Goal: Register for event/course

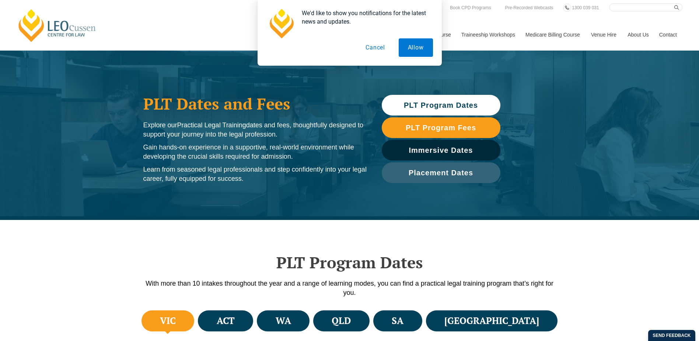
click at [374, 46] on button "Cancel" at bounding box center [375, 47] width 38 height 18
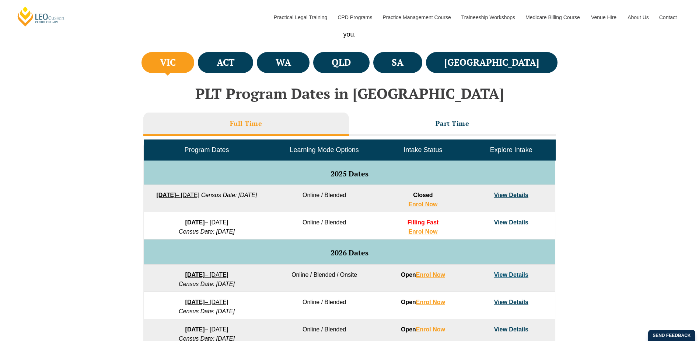
scroll to position [295, 0]
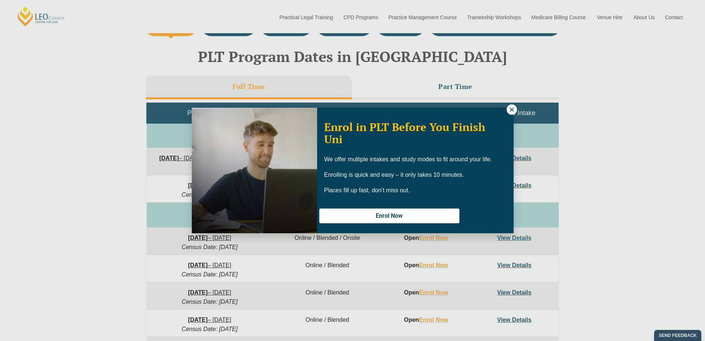
click at [508, 109] on icon at bounding box center [511, 109] width 7 height 7
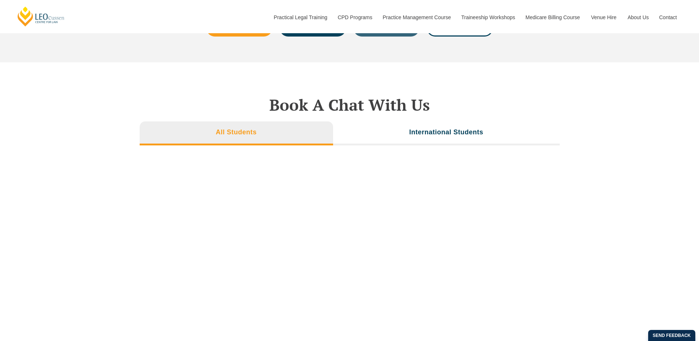
scroll to position [2433, 0]
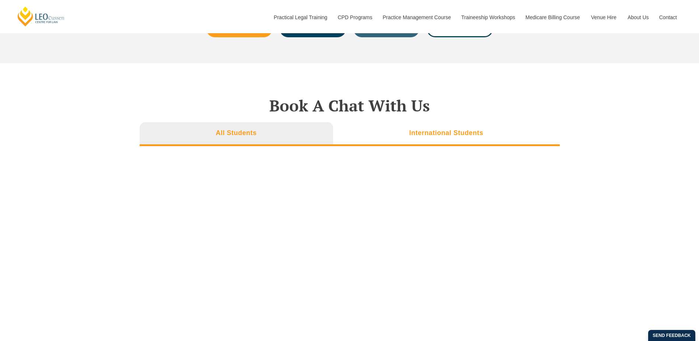
click at [403, 137] on li "International Students" at bounding box center [446, 134] width 227 height 24
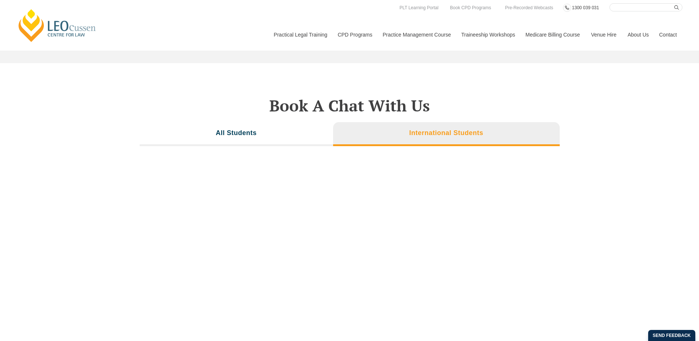
click at [582, 4] on link "1300 039 031" at bounding box center [585, 8] width 28 height 8
click at [673, 35] on link "Contact" at bounding box center [668, 35] width 29 height 32
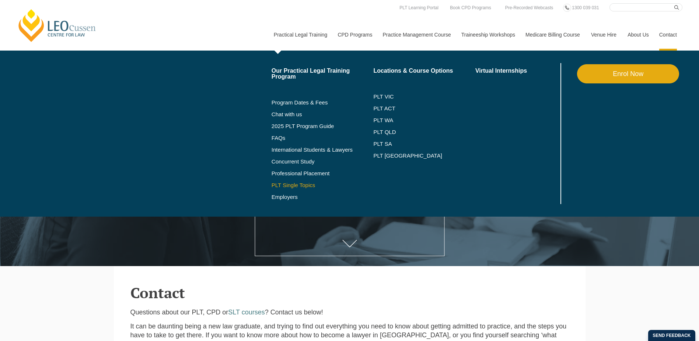
click at [287, 187] on link "PLT Single Topics" at bounding box center [323, 185] width 102 height 6
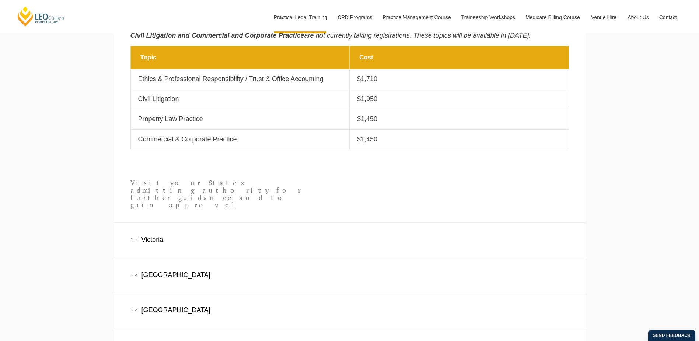
scroll to position [415, 0]
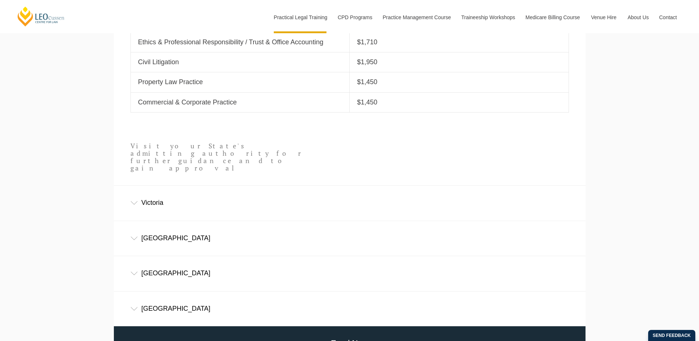
click at [269, 187] on div "Victoria" at bounding box center [350, 202] width 472 height 34
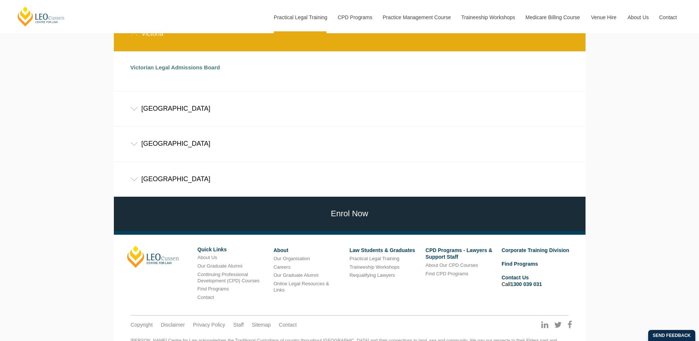
scroll to position [602, 0]
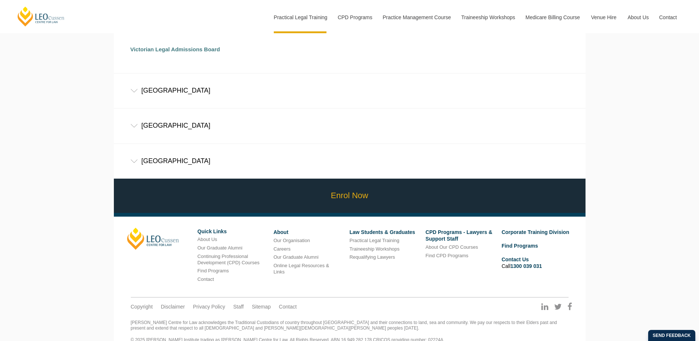
click at [306, 189] on link "Enrol Now" at bounding box center [350, 195] width 476 height 34
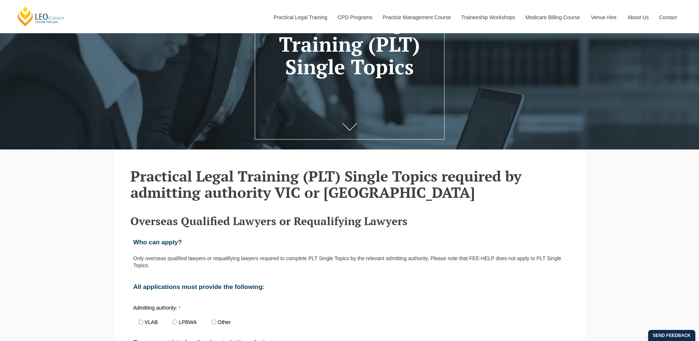
scroll to position [109, 0]
